Goal: Transaction & Acquisition: Purchase product/service

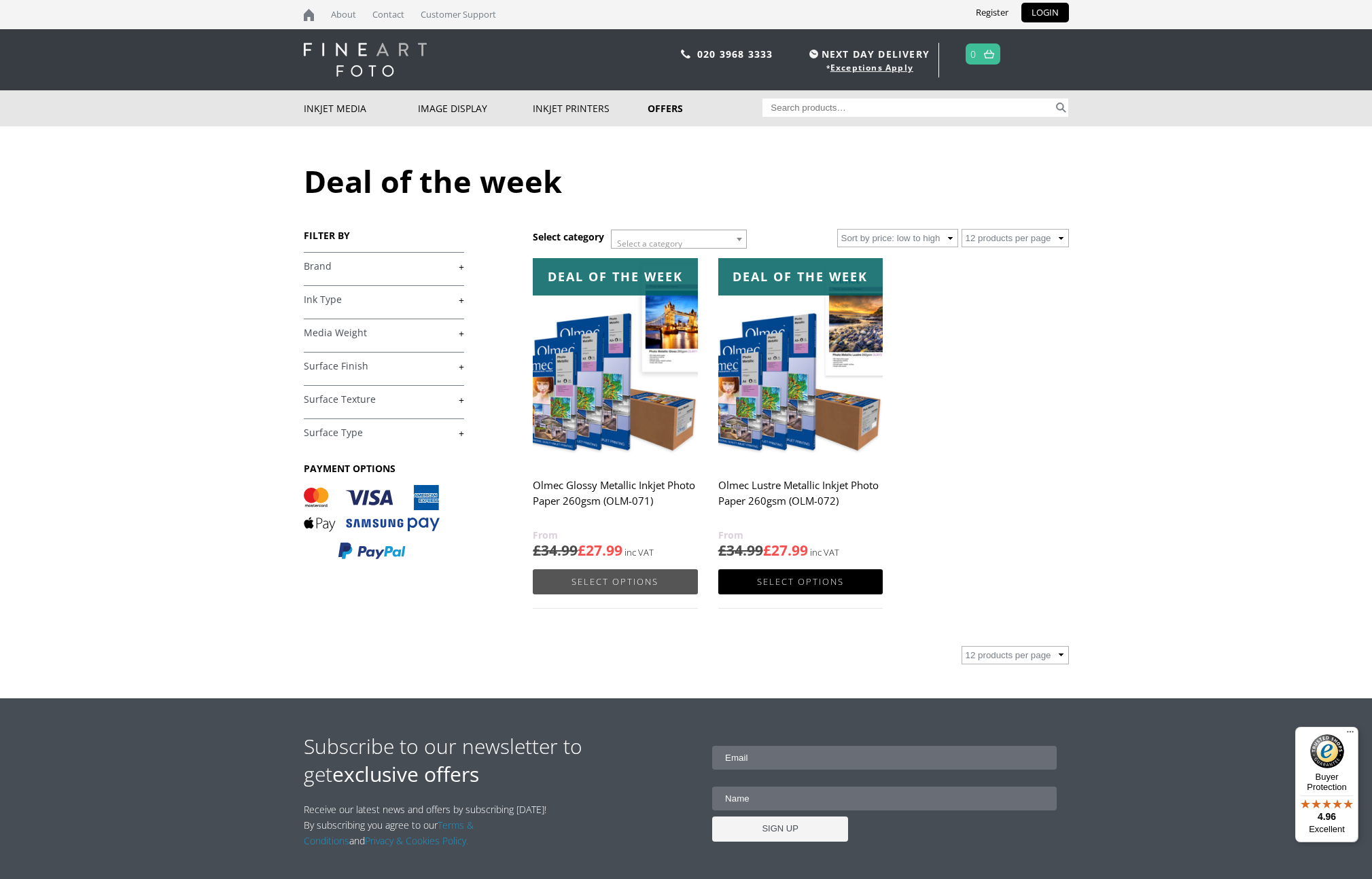
click at [620, 581] on link "Select options" at bounding box center [614, 582] width 165 height 25
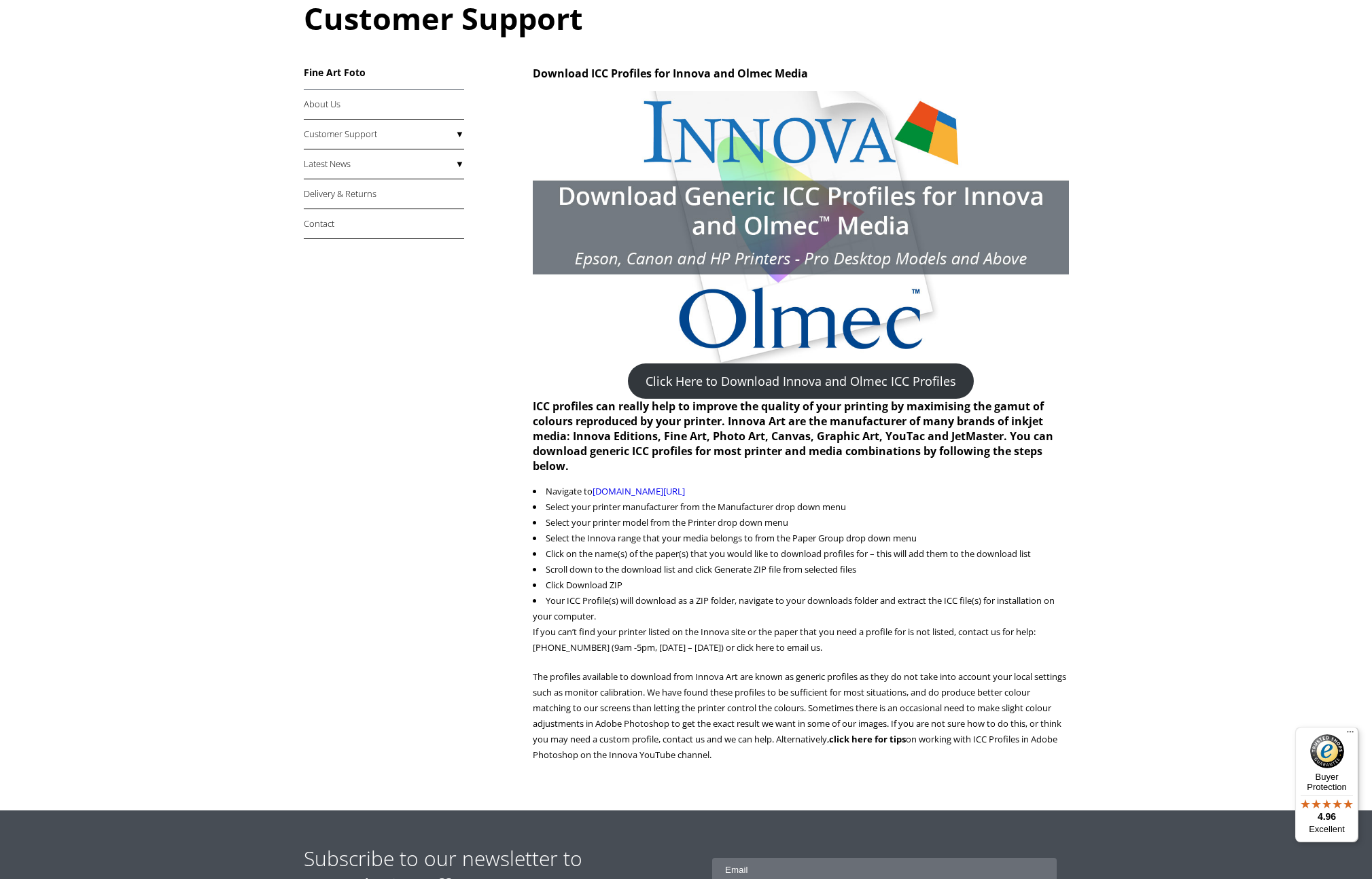
scroll to position [244, 0]
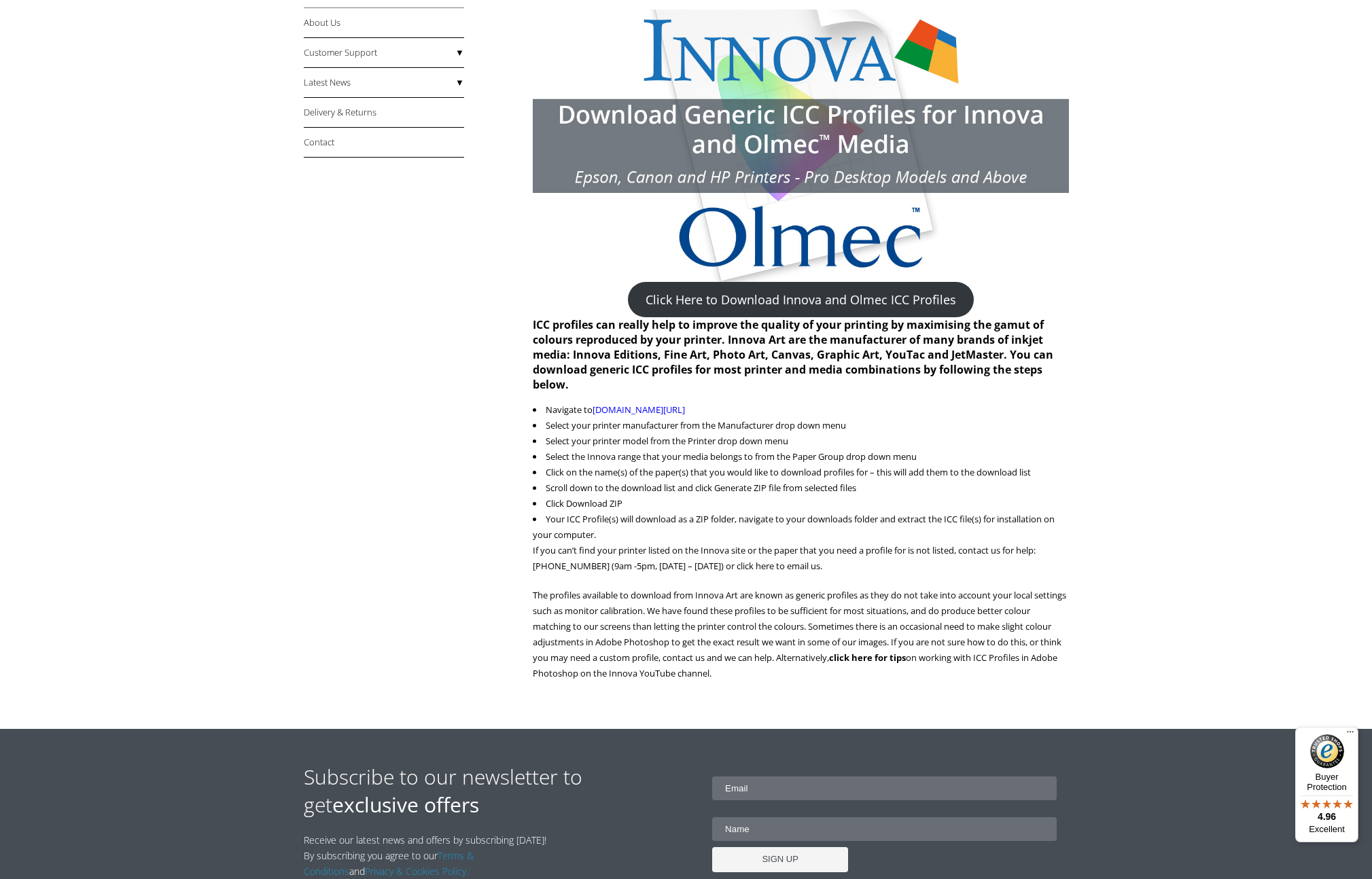
click at [928, 298] on link "Click Here to Download Innova and Olmec ICC Profiles" at bounding box center [801, 299] width 346 height 35
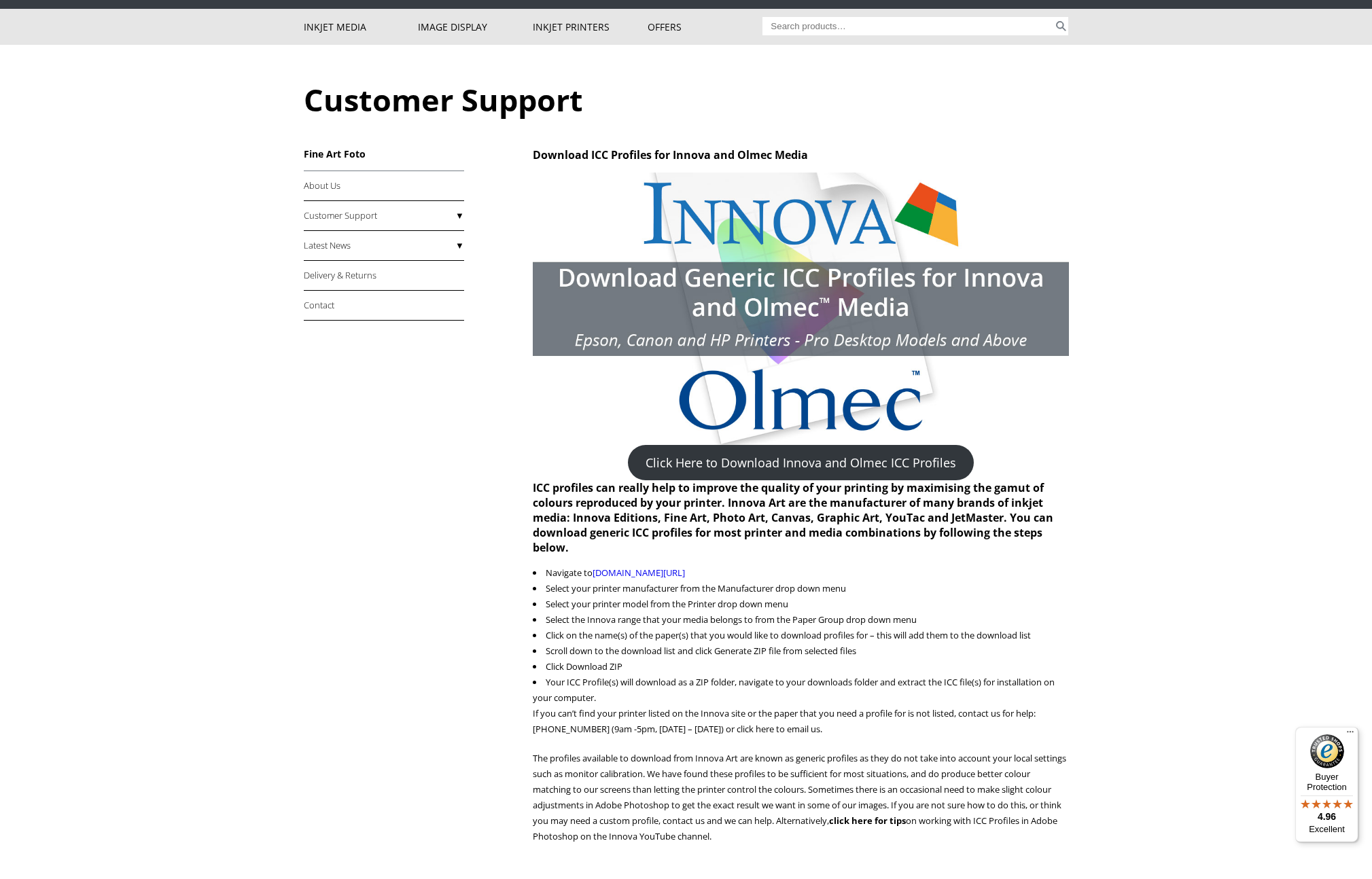
scroll to position [0, 0]
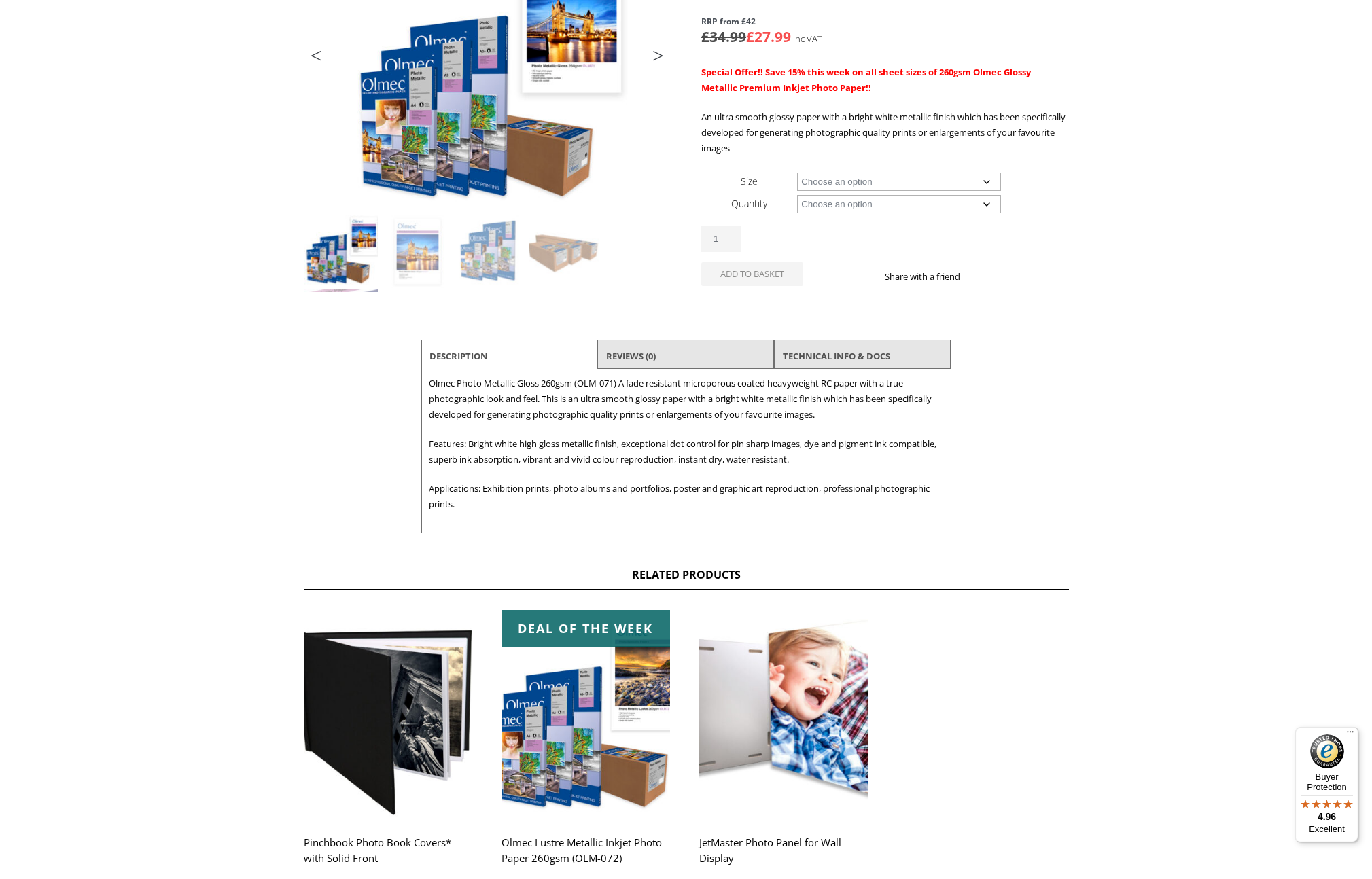
scroll to position [326, 0]
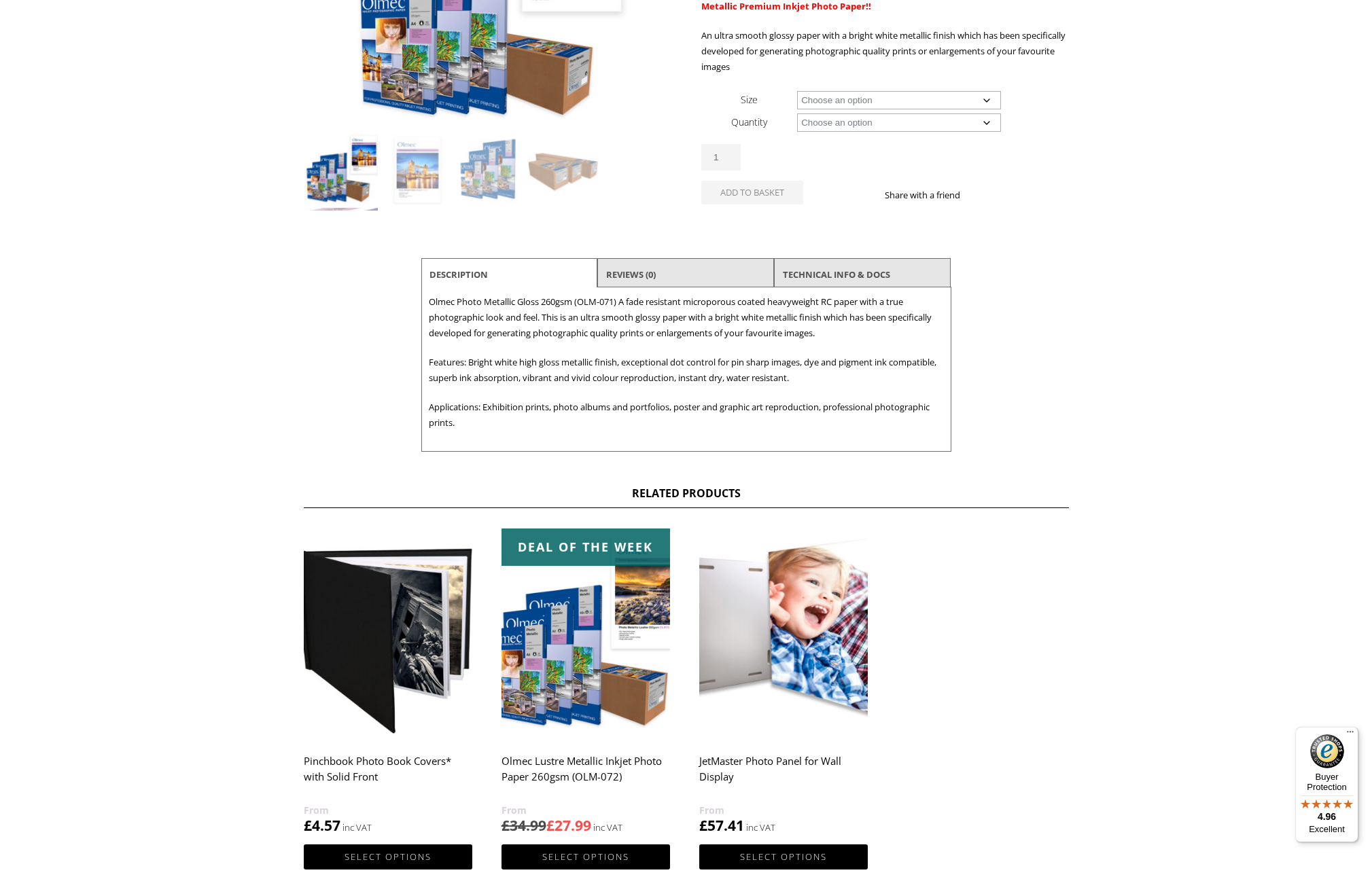
click at [599, 624] on img at bounding box center [585, 634] width 168 height 211
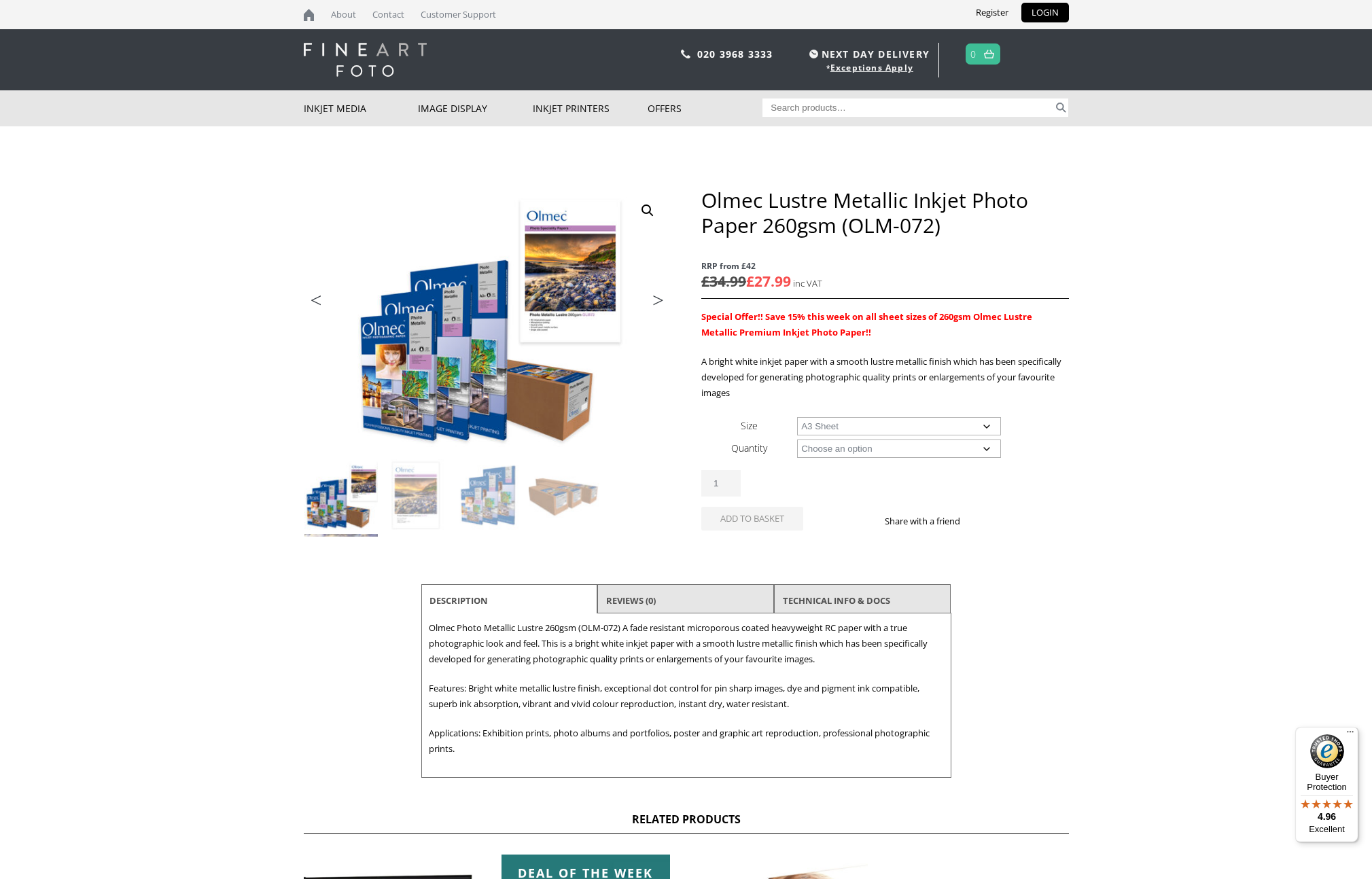
select select "a3-sheet"
select select "50-sheets"
select select "a3-sheet"
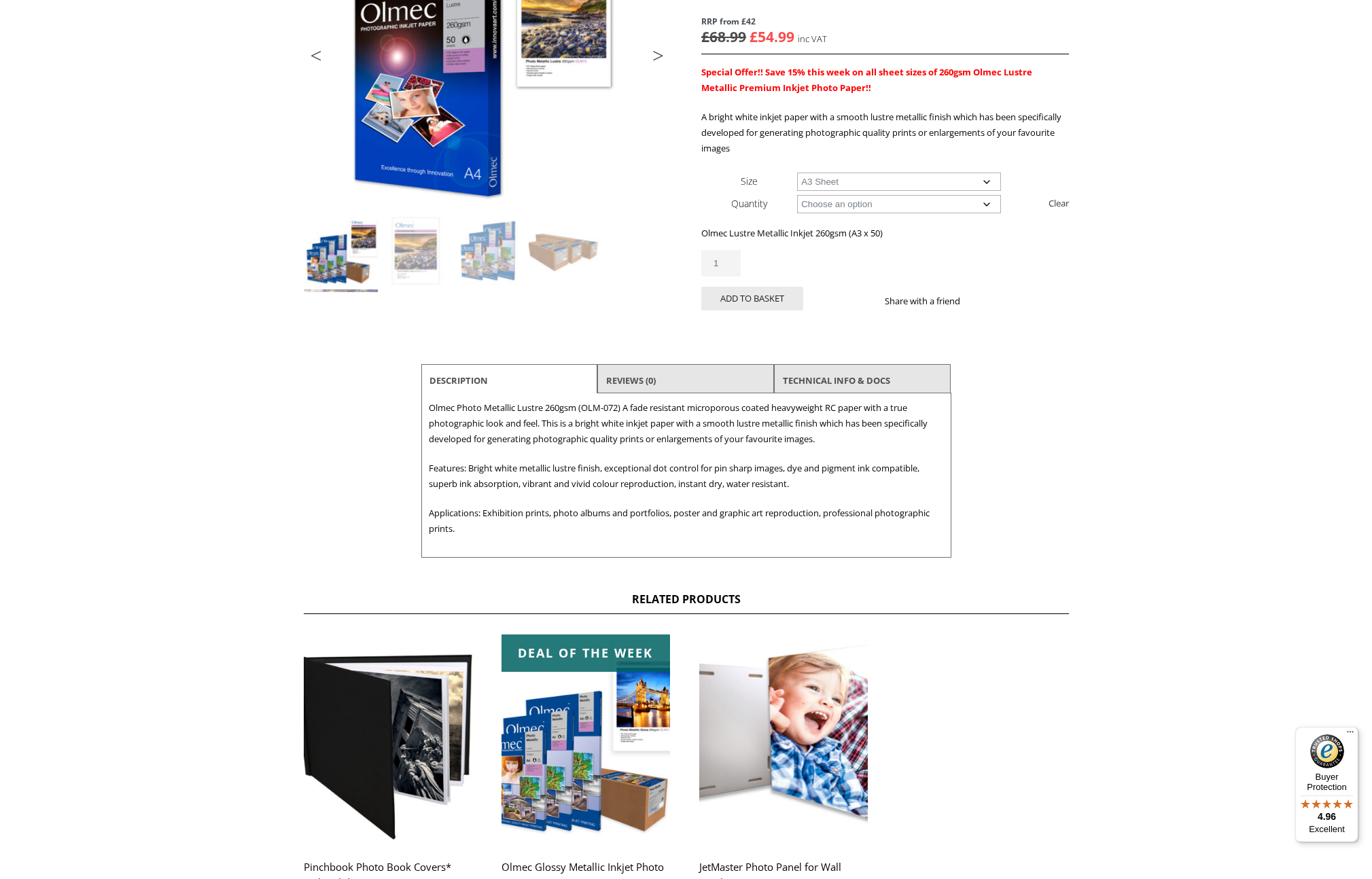
scroll to position [407, 0]
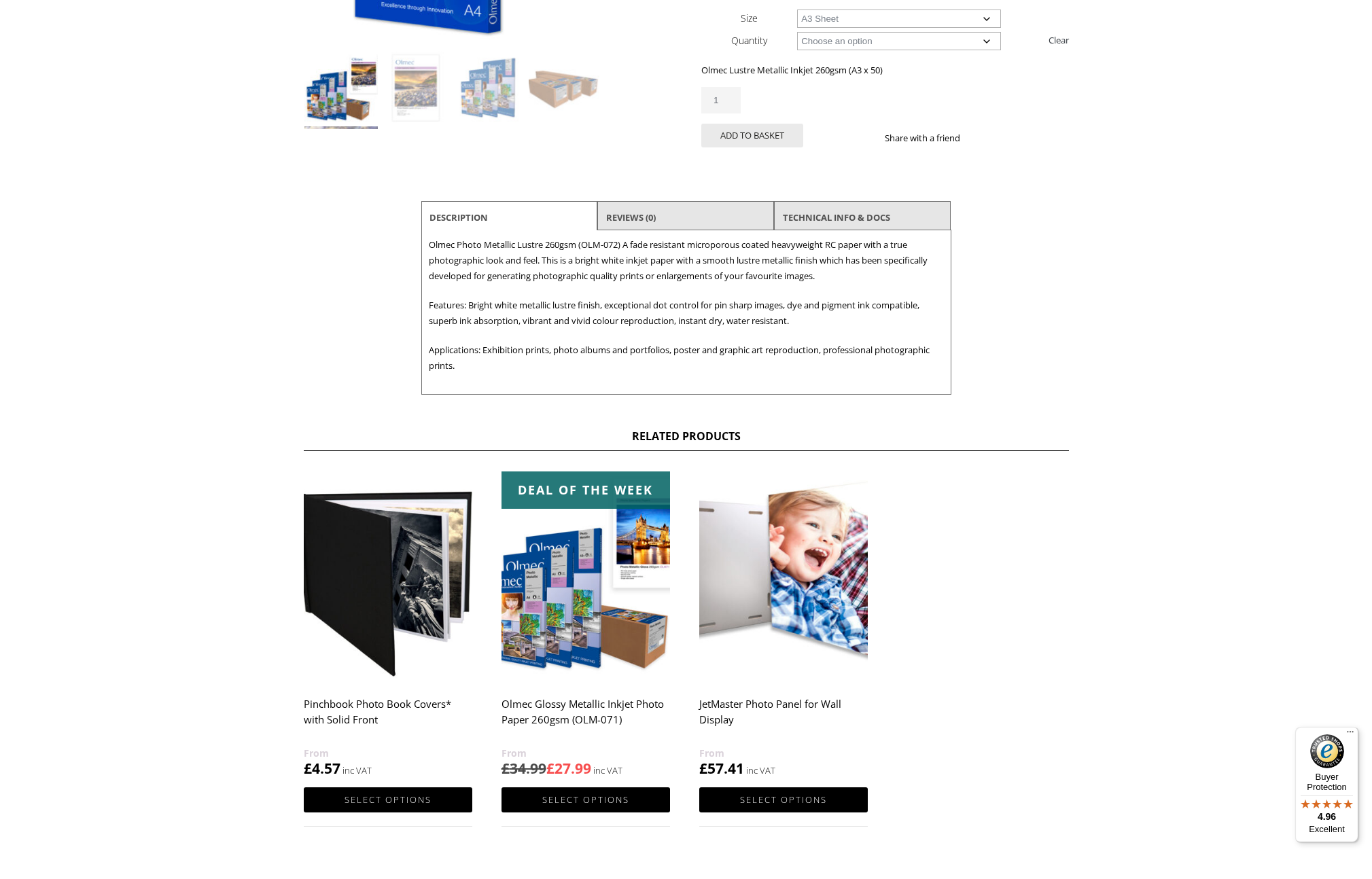
click at [451, 574] on img at bounding box center [388, 577] width 168 height 211
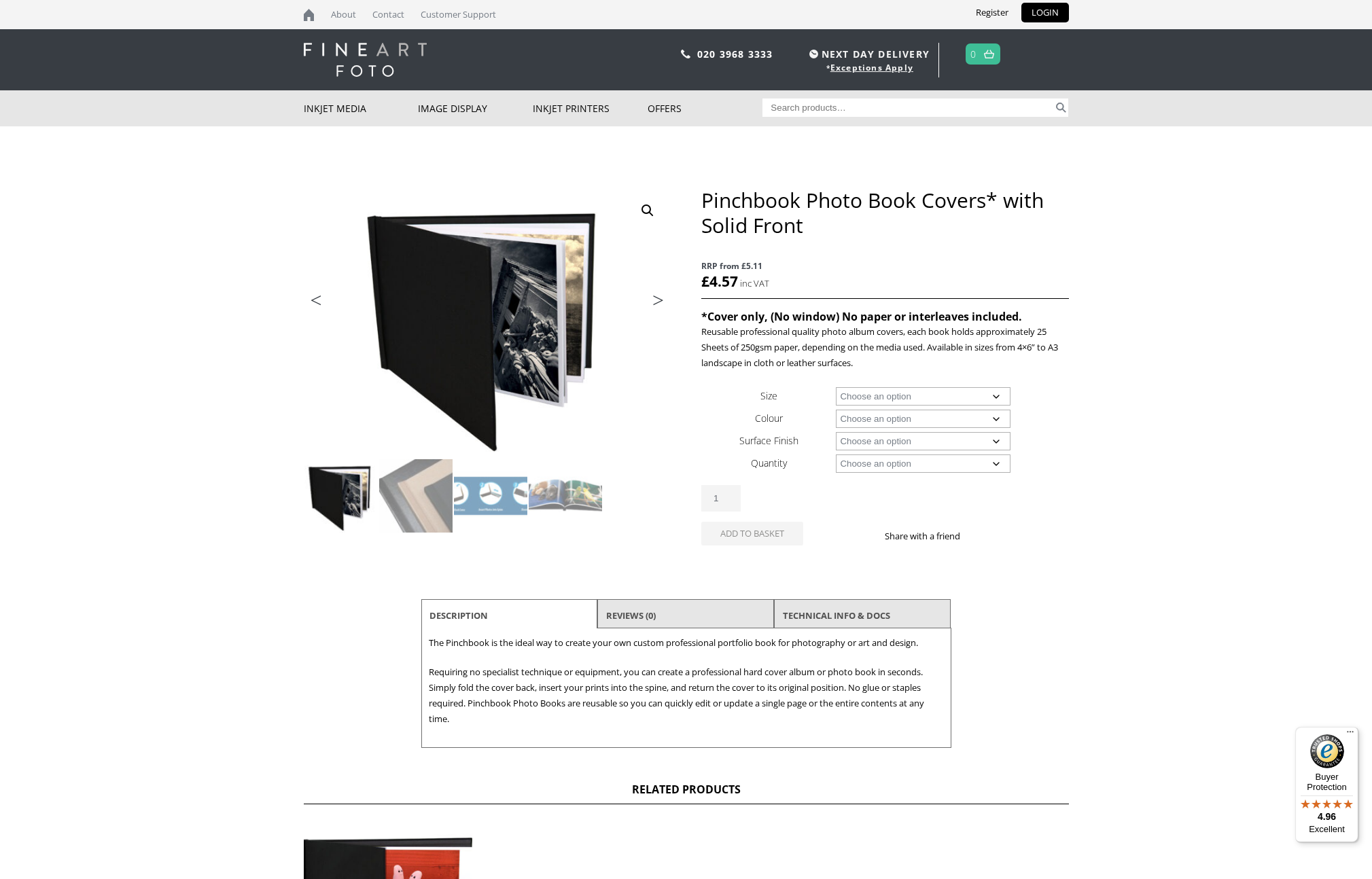
scroll to position [326, 0]
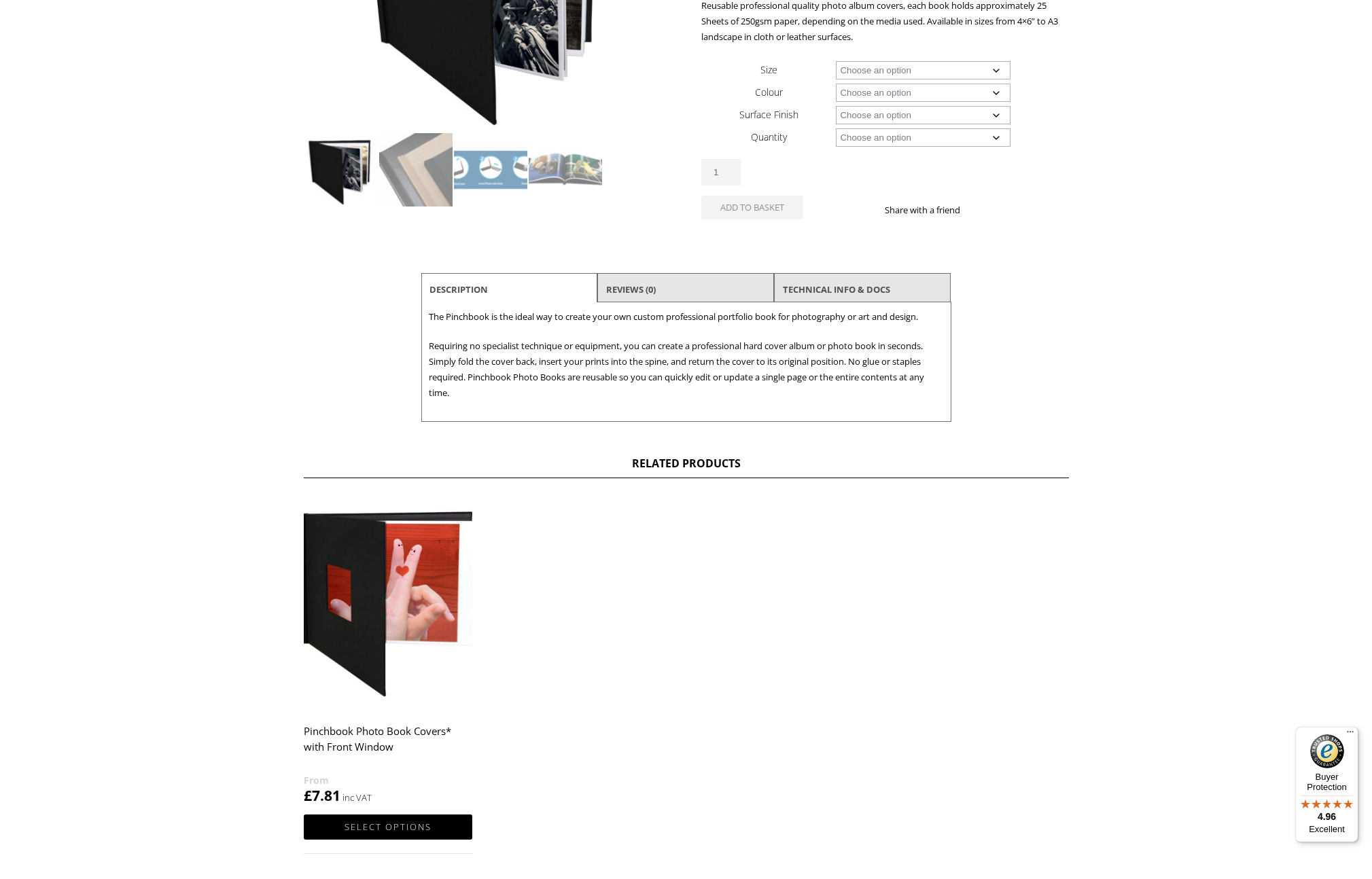
click at [398, 587] on img at bounding box center [388, 603] width 168 height 211
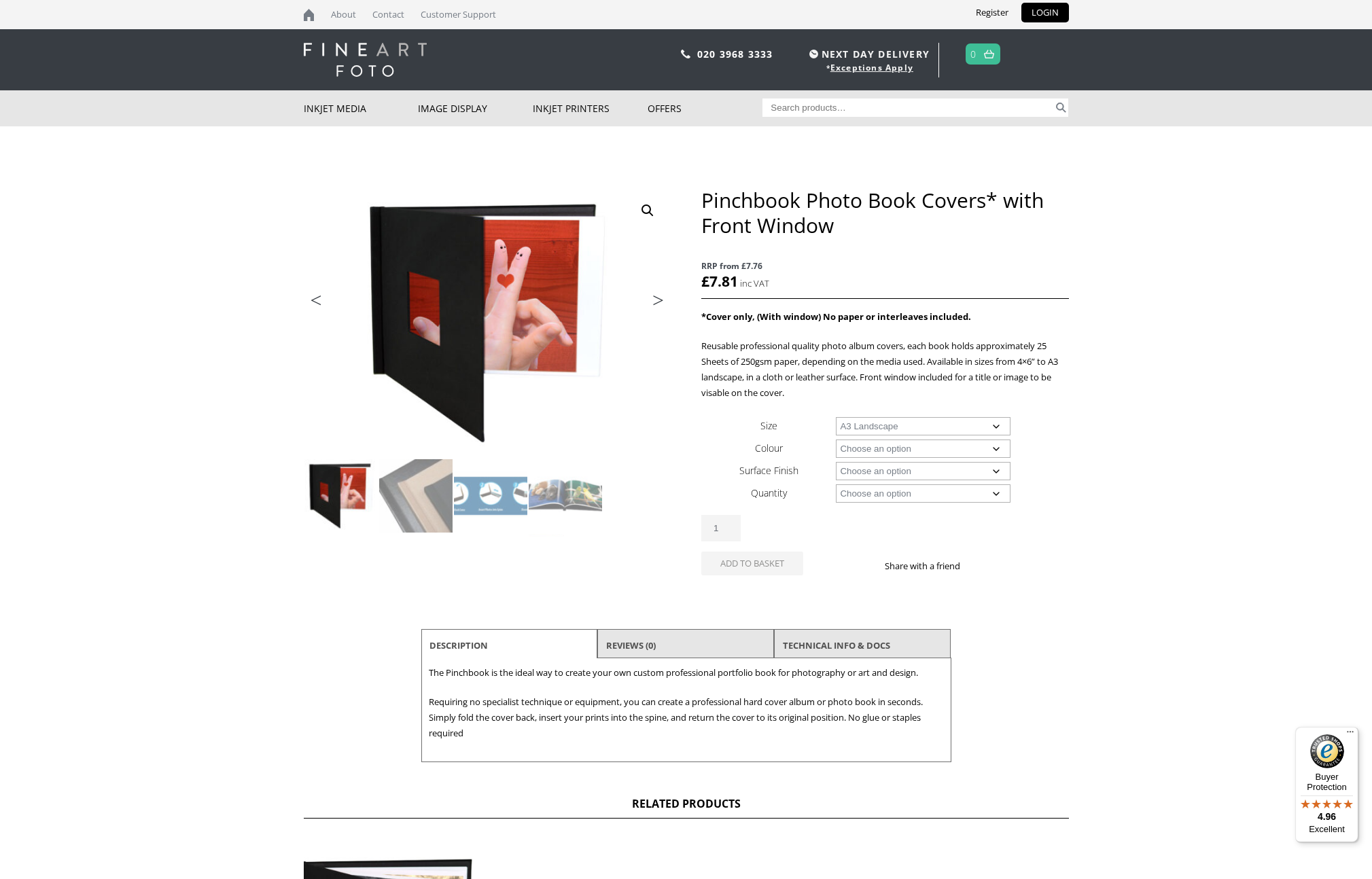
select select "a3-landscape"
select select "black"
select select "a3-landscape"
select select "leather"
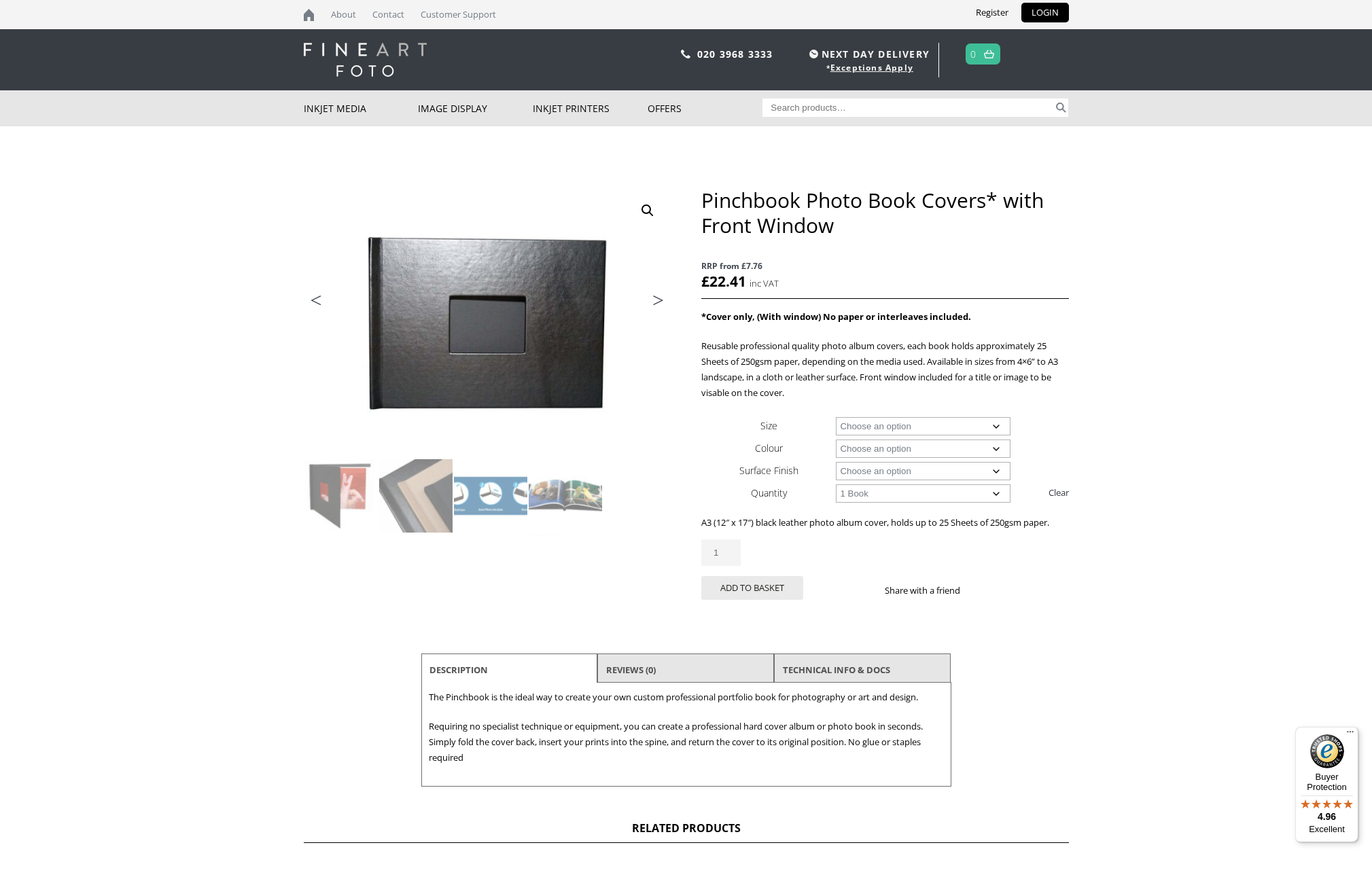
select select "5-books"
